Goal: Task Accomplishment & Management: Use online tool/utility

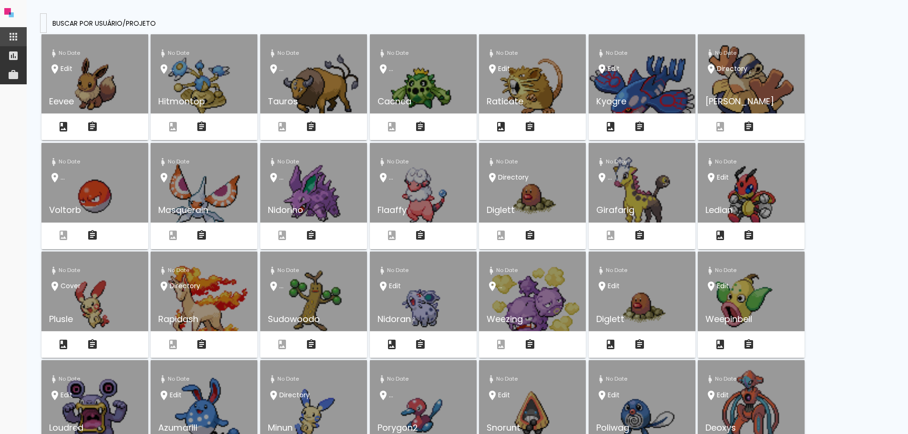
type input "[EMAIL_ADDRESS][DOMAIN_NAME]"
type paper-input "[EMAIL_ADDRESS][DOMAIN_NAME]"
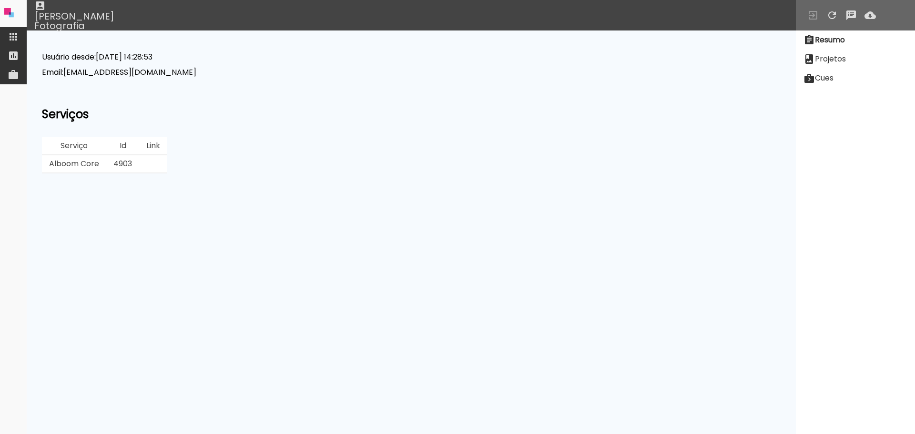
click at [0, 0] on slot "Projetos" at bounding box center [0, 0] width 0 height 0
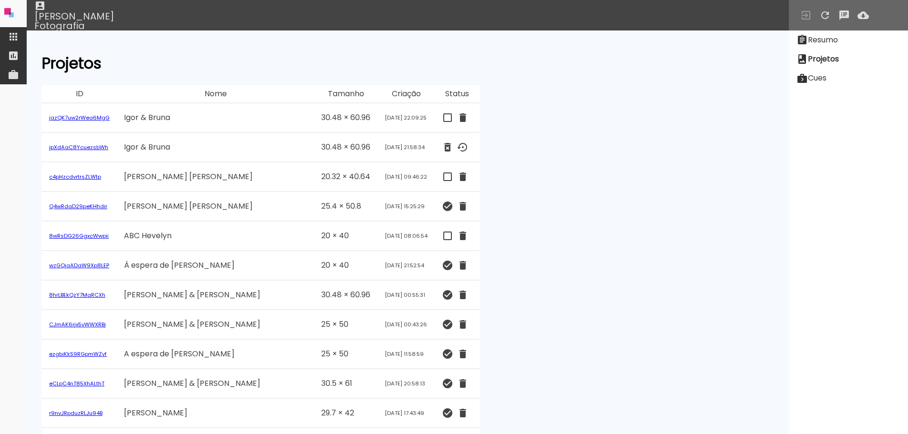
click at [100, 116] on link "jazQK7uw2rWea6MgG" at bounding box center [79, 118] width 61 height 8
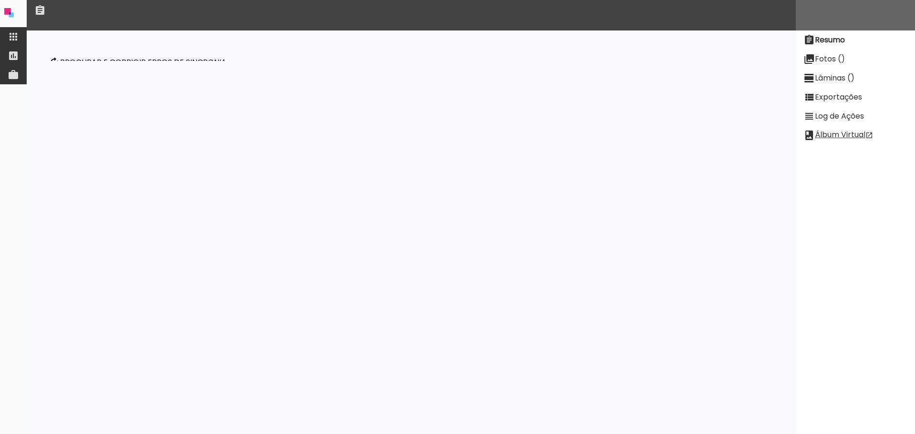
click at [0, 0] on slot "Log de Ações" at bounding box center [0, 0] width 0 height 0
click at [0, 0] on slot "Exportações" at bounding box center [0, 0] width 0 height 0
click at [834, 85] on paper-item "Lâminas ()" at bounding box center [855, 78] width 119 height 19
click at [0, 0] on slot "Fotos ()" at bounding box center [0, 0] width 0 height 0
click at [0, 0] on slot "Resumo" at bounding box center [0, 0] width 0 height 0
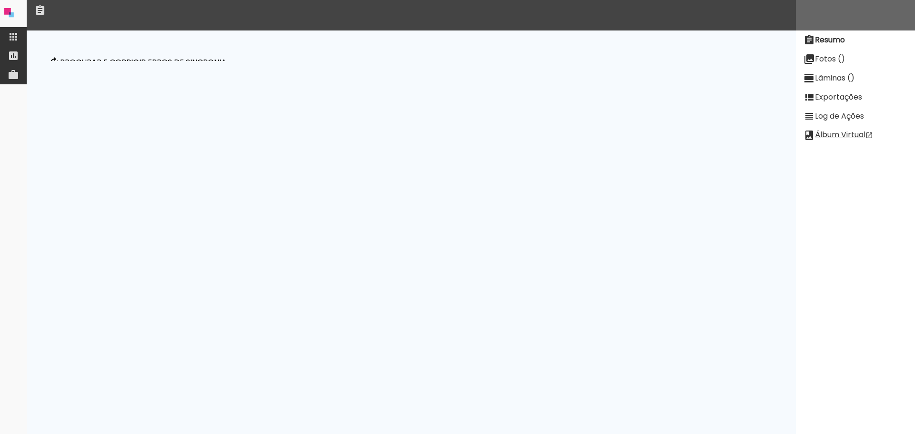
drag, startPoint x: 120, startPoint y: 100, endPoint x: 368, endPoint y: 109, distance: 248.9
click at [368, 109] on p "Validation: spreads.22 : null (Value is not a plain object) spreads.23._id : un…" at bounding box center [411, 117] width 738 height 61
click at [367, 109] on p "Validation: spreads.22 : null (Value is not a plain object) spreads.23._id : un…" at bounding box center [411, 117] width 738 height 61
drag, startPoint x: 230, startPoint y: 111, endPoint x: 183, endPoint y: 102, distance: 47.0
click at [186, 103] on p "Validation: spreads.22 : null (Value is not a plain object) spreads.23._id : un…" at bounding box center [411, 117] width 738 height 61
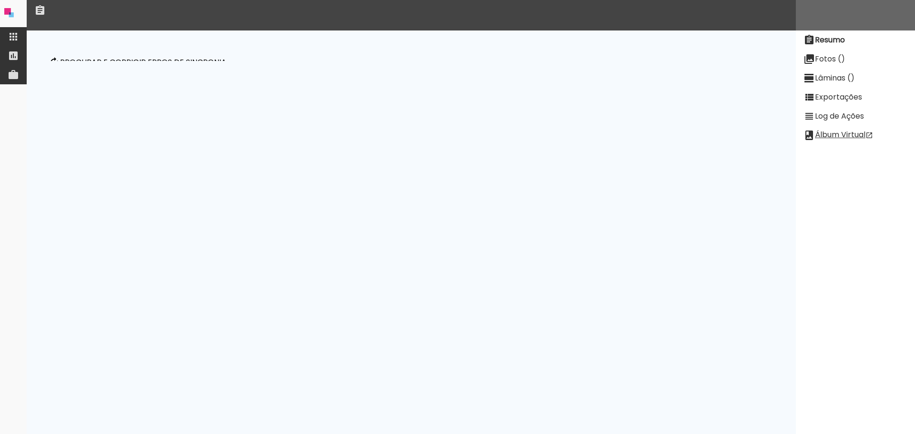
click at [176, 68] on paper-button "Procurar e corrigir erros de sincronia" at bounding box center [137, 62] width 186 height 33
click at [445, 110] on p "Validation: spreads.22 : null (Value is not a plain object) spreads.23._id : un…" at bounding box center [411, 117] width 738 height 61
click at [59, 61] on iron-icon at bounding box center [54, 62] width 11 height 11
click at [281, 101] on p "Validation: spreads.22 : null (Value is not a plain object) spreads.23._id : un…" at bounding box center [411, 117] width 738 height 61
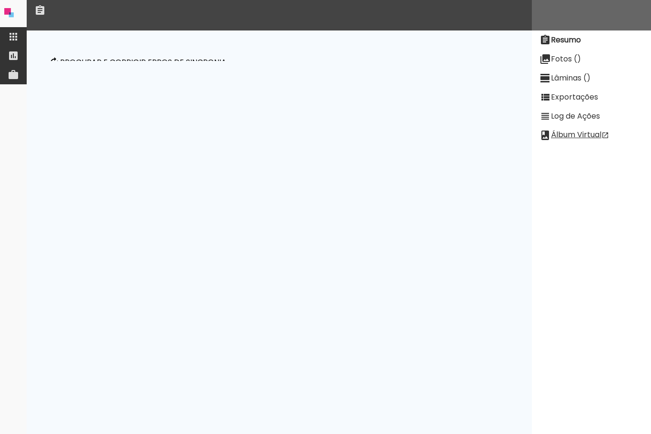
click at [189, 60] on p "Procurar e corrigir erros de sincronia" at bounding box center [143, 63] width 166 height 8
